Goal: Transaction & Acquisition: Subscribe to service/newsletter

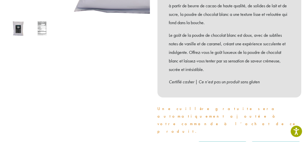
scroll to position [190, 0]
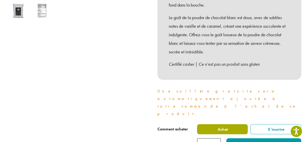
click at [220, 127] on span "Achat" at bounding box center [222, 129] width 11 height 5
click at [224, 127] on span "Achat" at bounding box center [222, 129] width 11 height 5
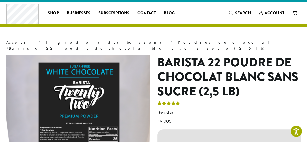
scroll to position [0, 0]
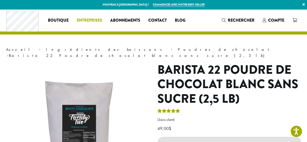
click at [89, 20] on span "Entreprises" at bounding box center [89, 20] width 25 height 6
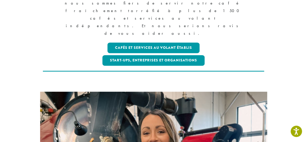
scroll to position [97, 0]
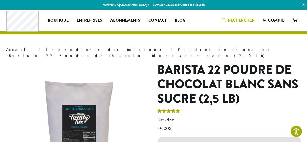
click at [238, 19] on span "Rechercher" at bounding box center [241, 20] width 27 height 6
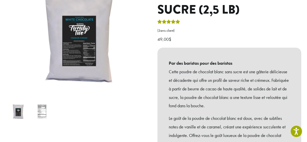
click at [41, 105] on img at bounding box center [42, 112] width 20 height 20
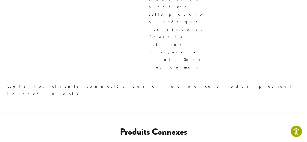
scroll to position [477, 0]
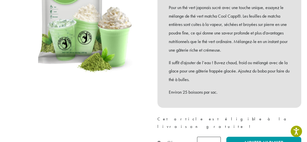
scroll to position [101, 0]
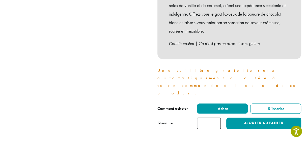
scroll to position [215, 0]
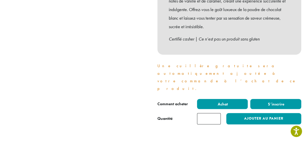
click at [272, 102] on span "S’inscrire" at bounding box center [275, 104] width 17 height 5
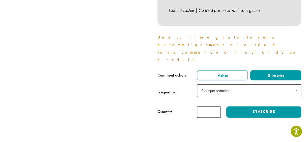
scroll to position [272, 0]
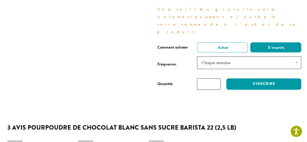
click at [295, 57] on span at bounding box center [296, 63] width 9 height 12
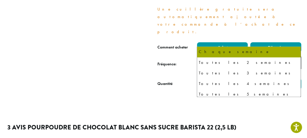
click at [221, 45] on span "Achat" at bounding box center [222, 47] width 11 height 5
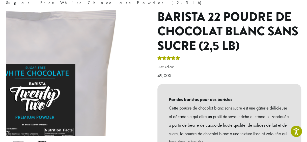
scroll to position [45, 0]
